Goal: Find specific page/section: Find specific page/section

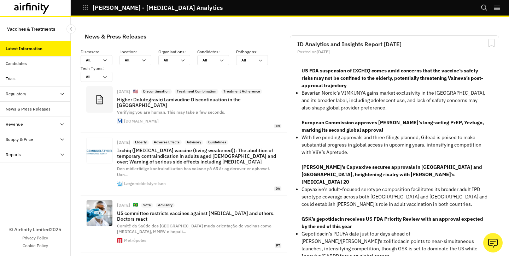
scroll to position [568, 212]
click at [18, 92] on div "Regulatory" at bounding box center [16, 94] width 21 height 6
click at [19, 122] on div "Map" at bounding box center [40, 124] width 59 height 6
